Goal: Information Seeking & Learning: Check status

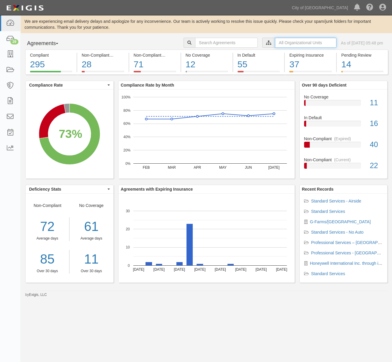
click at [275, 40] on input "text" at bounding box center [305, 43] width 61 height 10
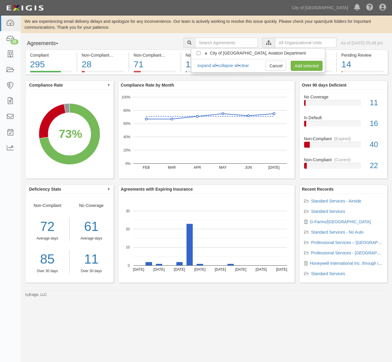
click at [244, 51] on span "City of [GEOGRAPHIC_DATA], Aviation Department" at bounding box center [258, 53] width 96 height 5
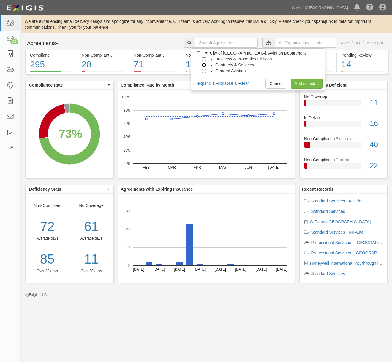
click at [204, 64] on input "Contracts & Services" at bounding box center [204, 65] width 4 height 4
checkbox input "true"
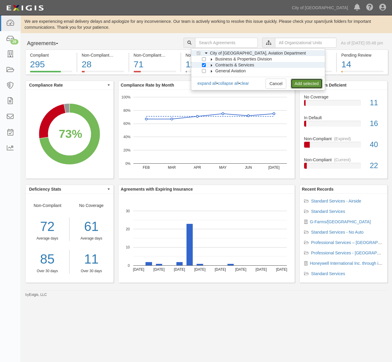
click at [304, 84] on link "Add selected" at bounding box center [306, 84] width 32 height 10
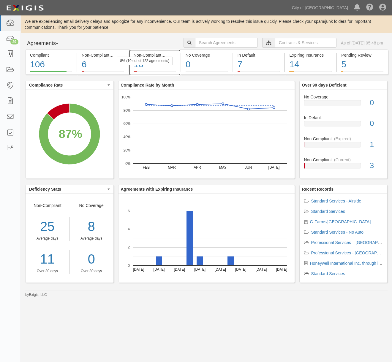
click at [151, 67] on div "10" at bounding box center [155, 64] width 42 height 13
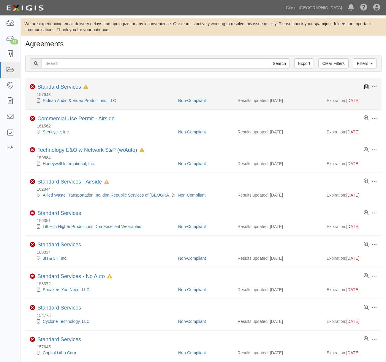
click at [366, 87] on icon at bounding box center [365, 86] width 5 height 5
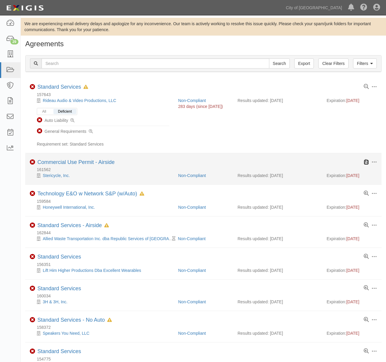
click at [365, 162] on icon at bounding box center [365, 162] width 5 height 5
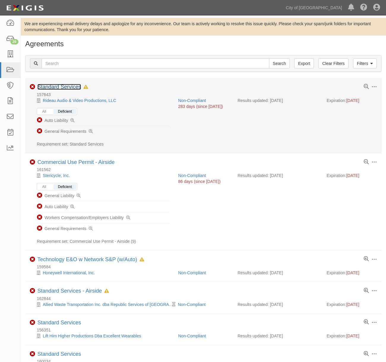
click at [59, 85] on link "Standard Services" at bounding box center [59, 87] width 44 height 6
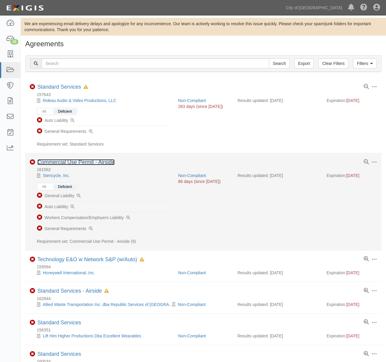
click at [82, 164] on link "Commercial Use Permit - Airside" at bounding box center [75, 162] width 77 height 6
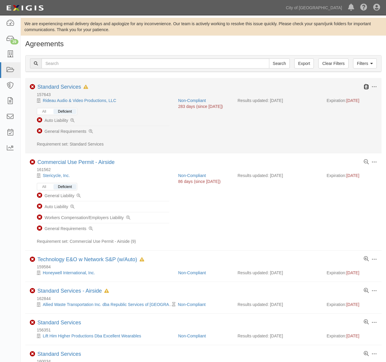
click at [367, 88] on icon at bounding box center [365, 86] width 5 height 5
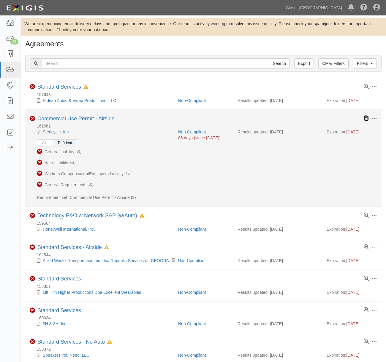
click at [367, 118] on icon at bounding box center [365, 118] width 5 height 5
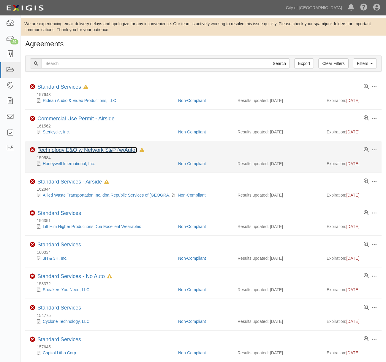
click at [114, 149] on link "Technology E&O w Network S&P (w/Auto)" at bounding box center [87, 150] width 100 height 6
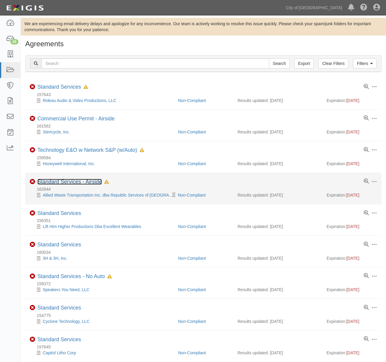
click at [75, 182] on link "Standard Services - Airside" at bounding box center [69, 182] width 64 height 6
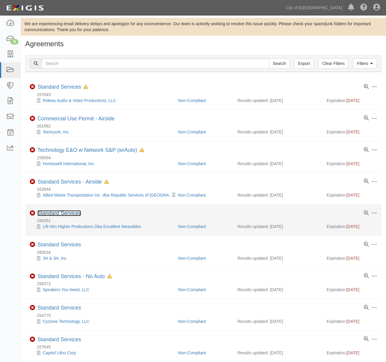
click at [47, 212] on link "Standard Services" at bounding box center [59, 213] width 44 height 6
click at [60, 214] on link "Standard Services" at bounding box center [59, 213] width 44 height 6
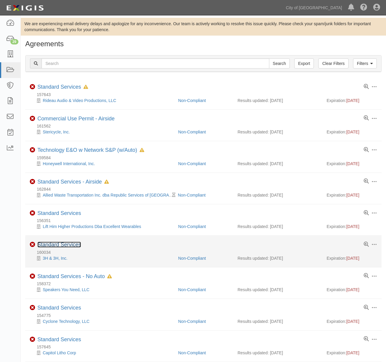
click at [43, 242] on link "Standard Services" at bounding box center [59, 245] width 44 height 6
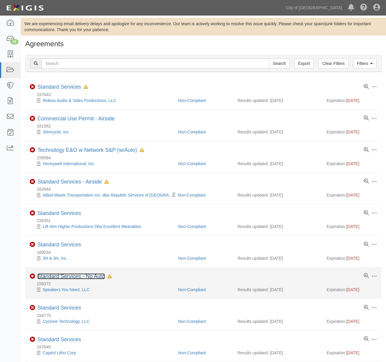
click at [54, 274] on link "Standard Services - No Auto" at bounding box center [70, 277] width 67 height 6
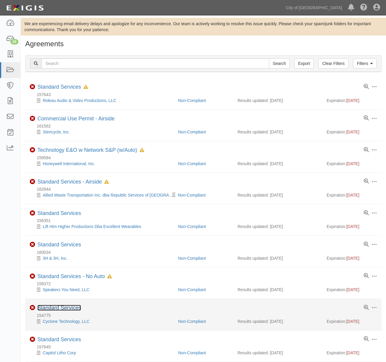
click at [66, 309] on link "Standard Services" at bounding box center [59, 308] width 44 height 6
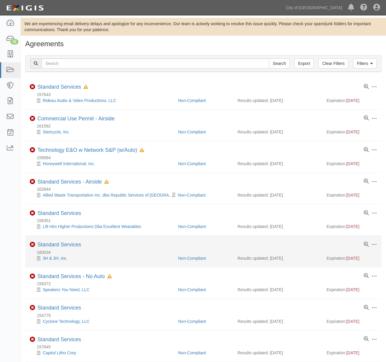
scroll to position [58, 0]
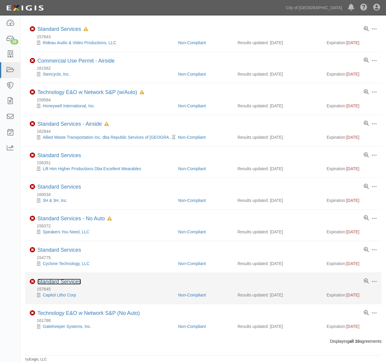
click at [56, 281] on link "Standard Services" at bounding box center [59, 282] width 44 height 6
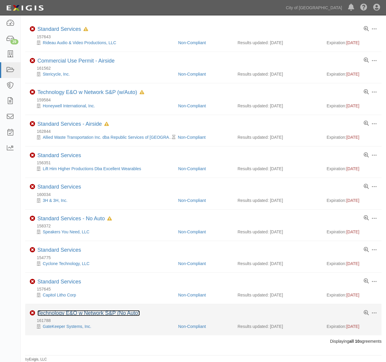
click at [106, 314] on link "Technology E&O w Network S&P (No Auto)" at bounding box center [88, 313] width 102 height 6
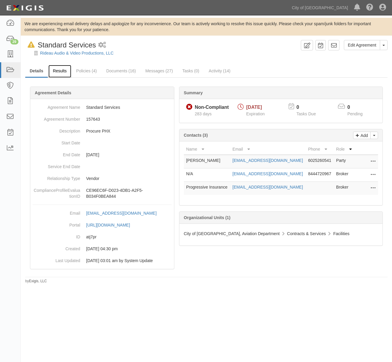
click at [61, 70] on link "Results" at bounding box center [59, 71] width 23 height 13
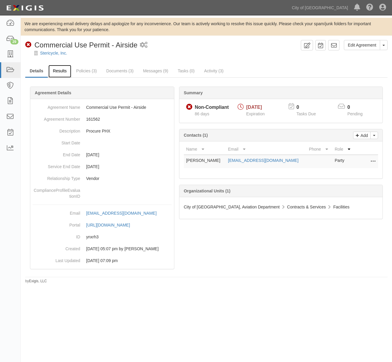
click at [62, 68] on link "Results" at bounding box center [59, 71] width 23 height 13
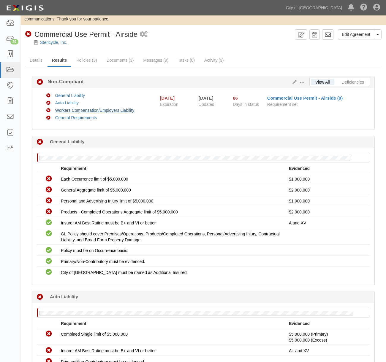
scroll to position [10, 0]
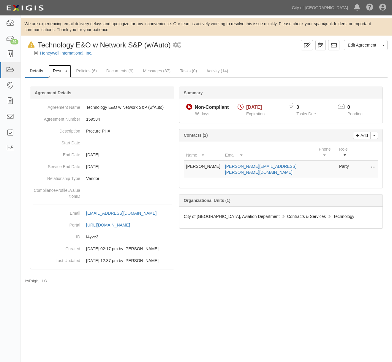
click at [58, 66] on link "Results" at bounding box center [59, 71] width 23 height 13
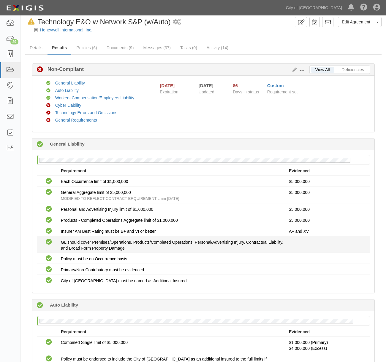
scroll to position [23, 0]
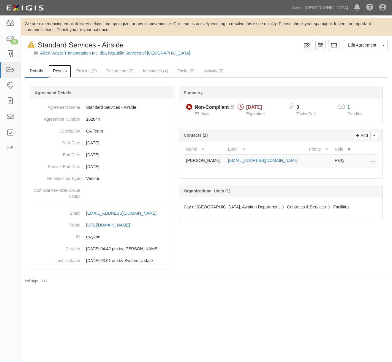
click at [61, 74] on link "Results" at bounding box center [59, 71] width 23 height 13
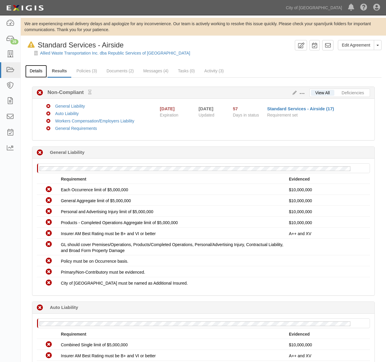
click at [36, 72] on link "Details" at bounding box center [36, 71] width 22 height 13
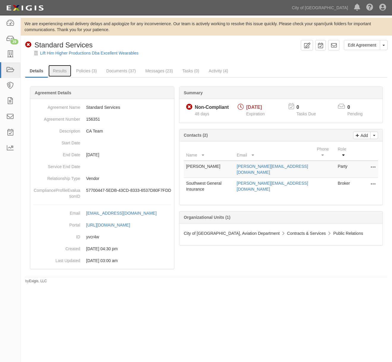
click at [60, 72] on link "Results" at bounding box center [59, 71] width 23 height 12
click at [57, 73] on link "Results" at bounding box center [59, 71] width 23 height 13
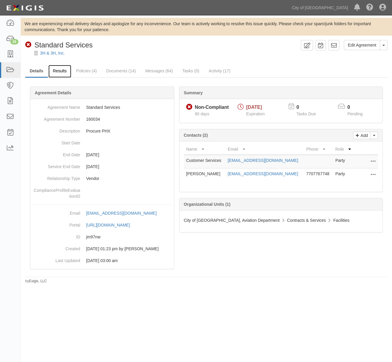
click at [58, 69] on link "Results" at bounding box center [59, 71] width 23 height 13
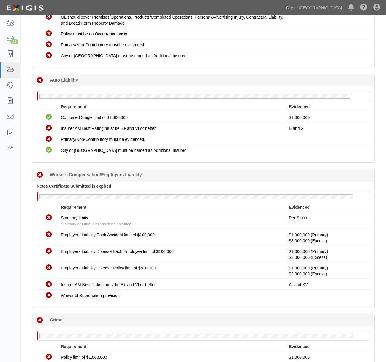
scroll to position [441, 0]
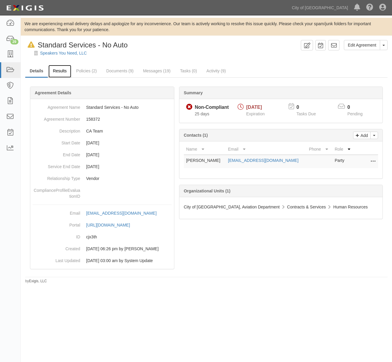
click at [49, 67] on link "Results" at bounding box center [59, 71] width 23 height 13
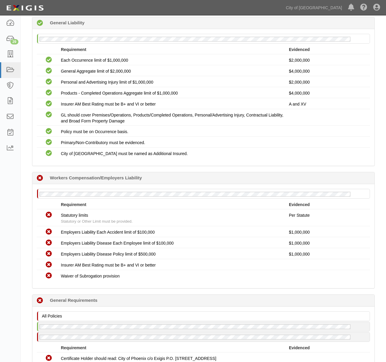
scroll to position [186, 0]
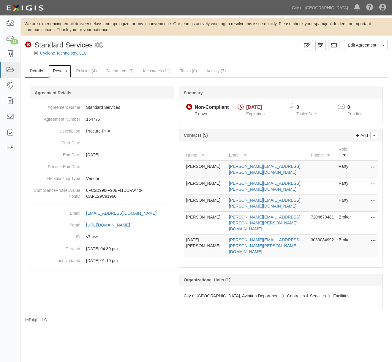
click at [62, 73] on link "Results" at bounding box center [59, 71] width 23 height 13
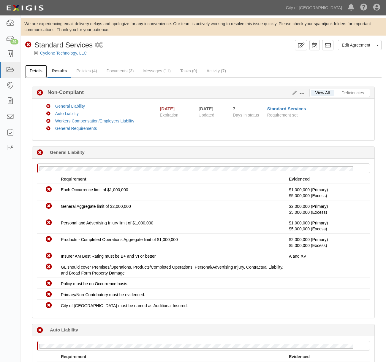
click at [35, 69] on link "Details" at bounding box center [36, 71] width 22 height 13
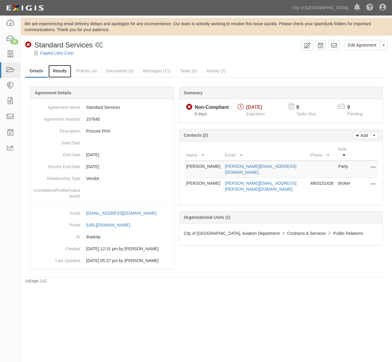
click at [62, 69] on link "Results" at bounding box center [59, 71] width 23 height 13
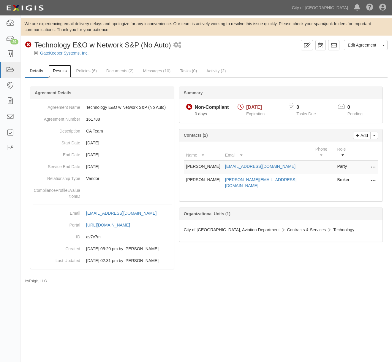
click at [67, 74] on link "Results" at bounding box center [59, 71] width 23 height 13
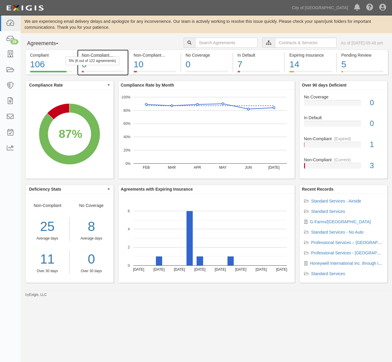
click at [101, 57] on div "5% (6 out of 122 agreements)" at bounding box center [93, 61] width 54 height 9
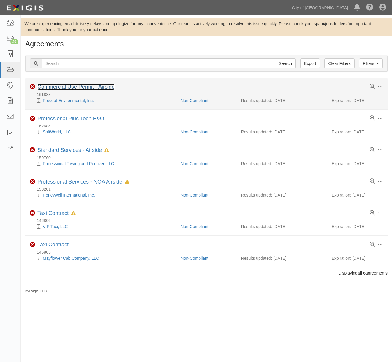
click at [76, 87] on link "Commercial Use Permit - Airside" at bounding box center [75, 87] width 77 height 6
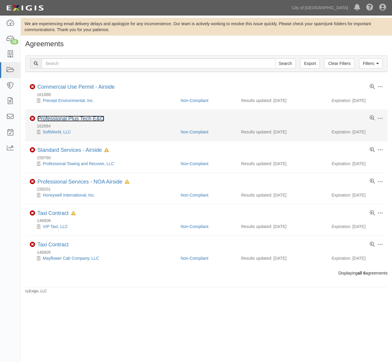
click at [70, 119] on link "Professional Plus Tech E&O" at bounding box center [70, 119] width 67 height 6
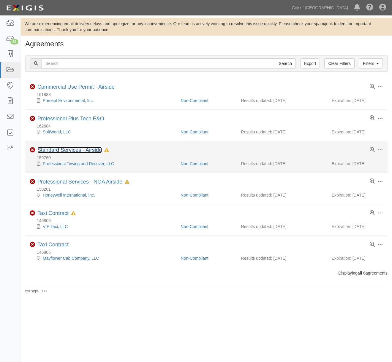
click at [74, 149] on link "Standard Services - Airside" at bounding box center [69, 150] width 64 height 6
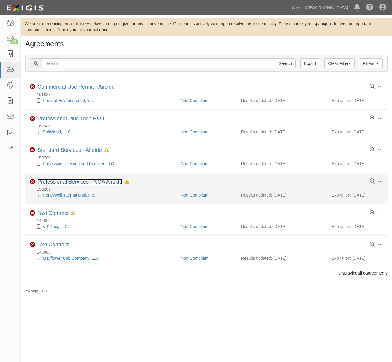
click at [74, 183] on link "Professional Services - NOA Airside" at bounding box center [79, 182] width 85 height 6
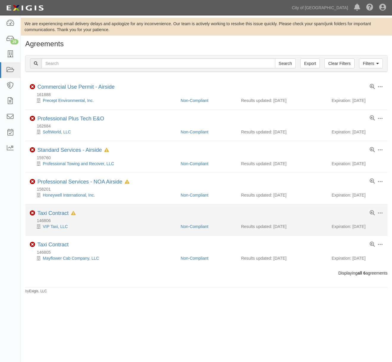
click at [62, 208] on li "Toggle Agreement Dropdown Edit Log activity Add task Send message Archive Non-C…" at bounding box center [206, 219] width 362 height 31
click at [55, 215] on link "Taxi Contract" at bounding box center [52, 213] width 31 height 6
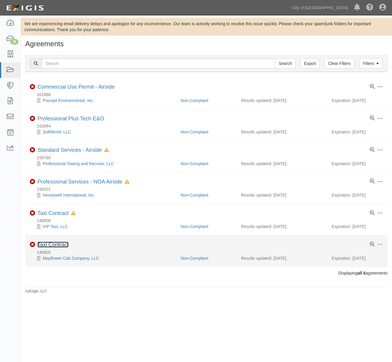
click at [47, 244] on link "Taxi Contract" at bounding box center [52, 245] width 31 height 6
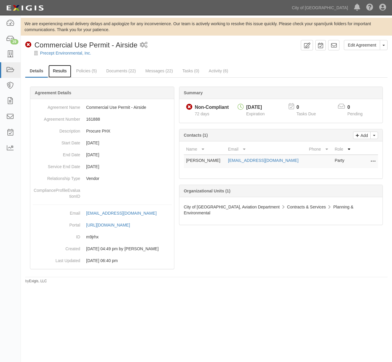
click at [64, 75] on link "Results" at bounding box center [59, 71] width 23 height 13
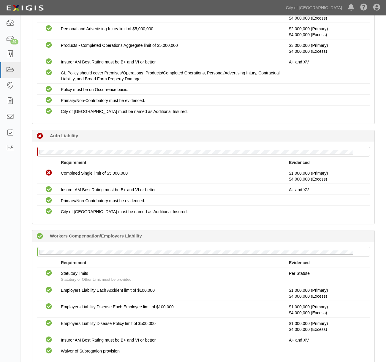
scroll to position [202, 0]
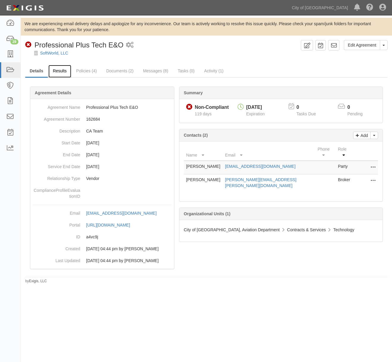
click at [66, 75] on link "Results" at bounding box center [59, 71] width 23 height 13
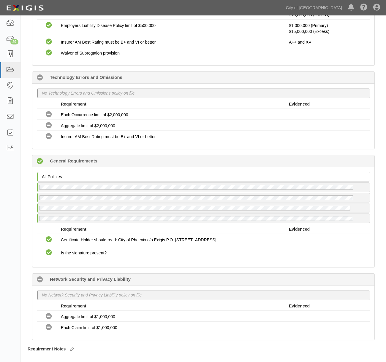
scroll to position [532, 0]
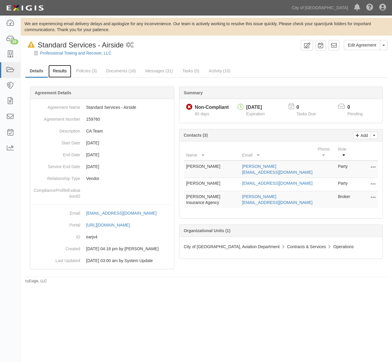
click at [58, 71] on link "Results" at bounding box center [59, 71] width 23 height 13
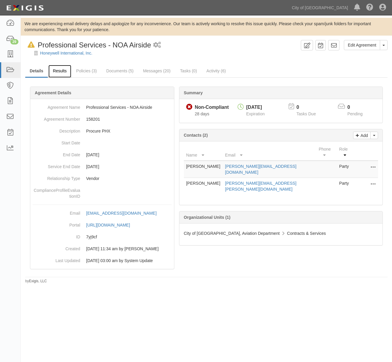
click at [58, 72] on link "Results" at bounding box center [59, 71] width 23 height 13
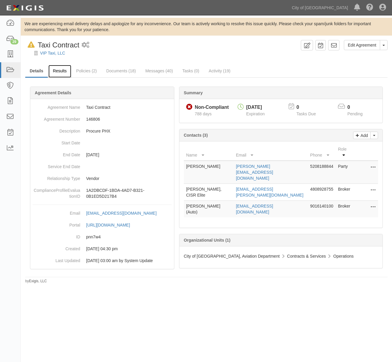
click at [58, 67] on link "Results" at bounding box center [59, 71] width 23 height 13
